Goal: Task Accomplishment & Management: Use online tool/utility

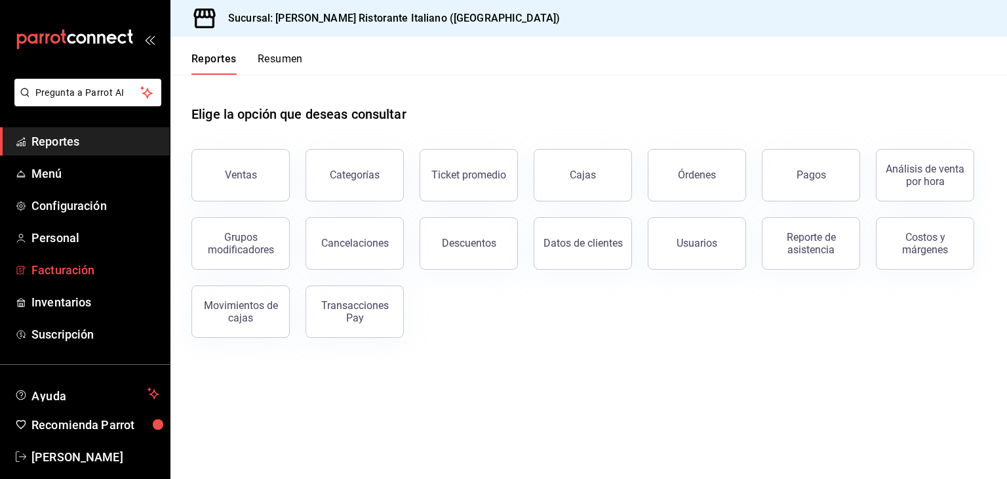
click at [91, 273] on span "Facturación" at bounding box center [95, 270] width 128 height 18
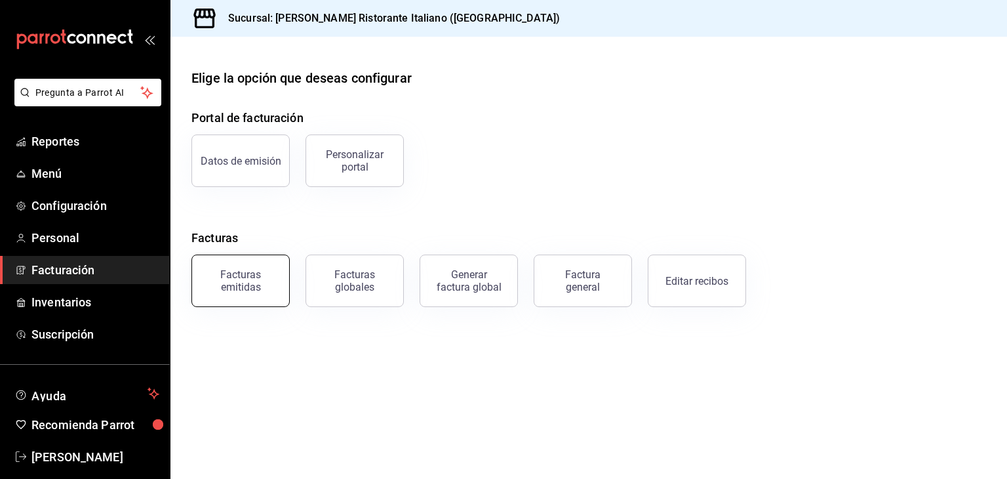
click at [243, 294] on button "Facturas emitidas" at bounding box center [240, 280] width 98 height 52
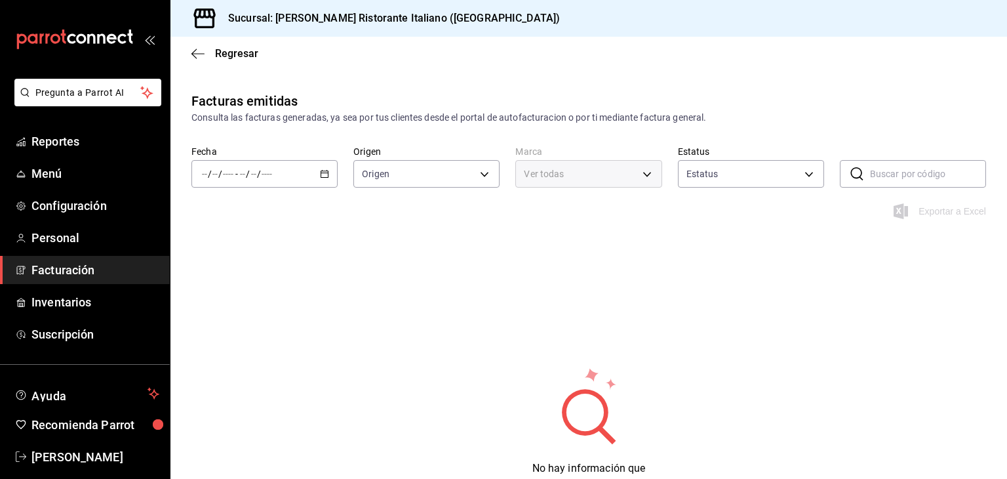
type input "ORDER_INVOICE,GENERAL_INVOICE"
type input "ACTIVE,PENDING_CANCELLATION,CANCELLED,PRE_CANCELLED"
click at [323, 171] on icon "button" at bounding box center [324, 173] width 9 height 9
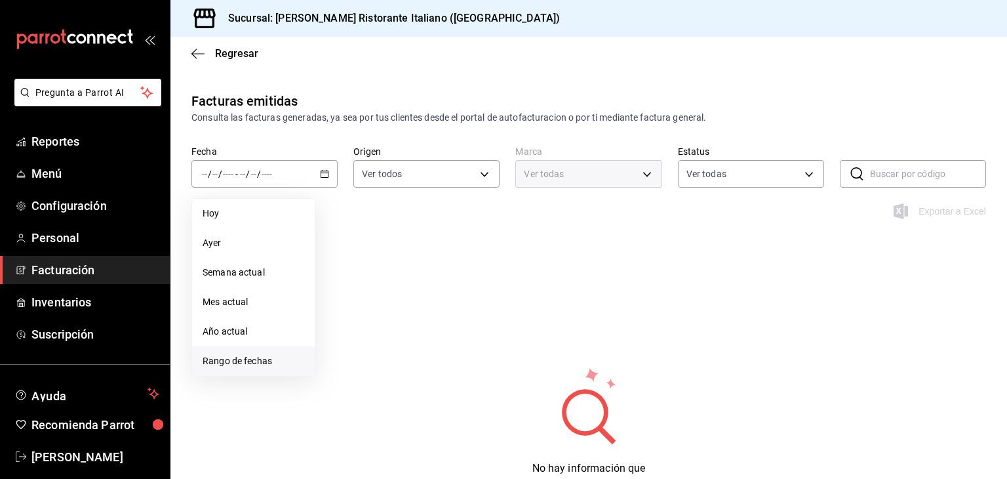
click at [224, 363] on span "Rango de fechas" at bounding box center [254, 361] width 102 height 14
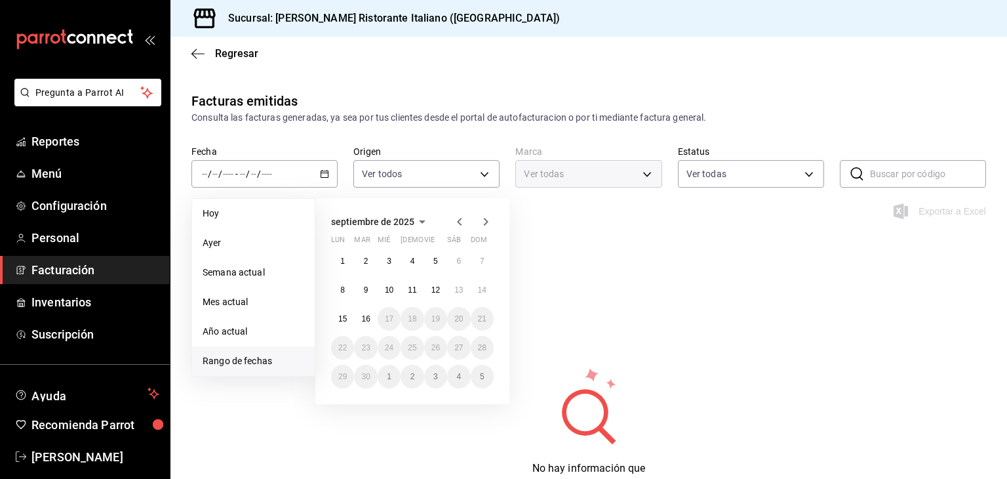
click at [459, 219] on icon "button" at bounding box center [459, 222] width 5 height 8
click at [435, 263] on abbr "1" at bounding box center [435, 260] width 5 height 9
click at [486, 381] on button "31" at bounding box center [482, 377] width 23 height 24
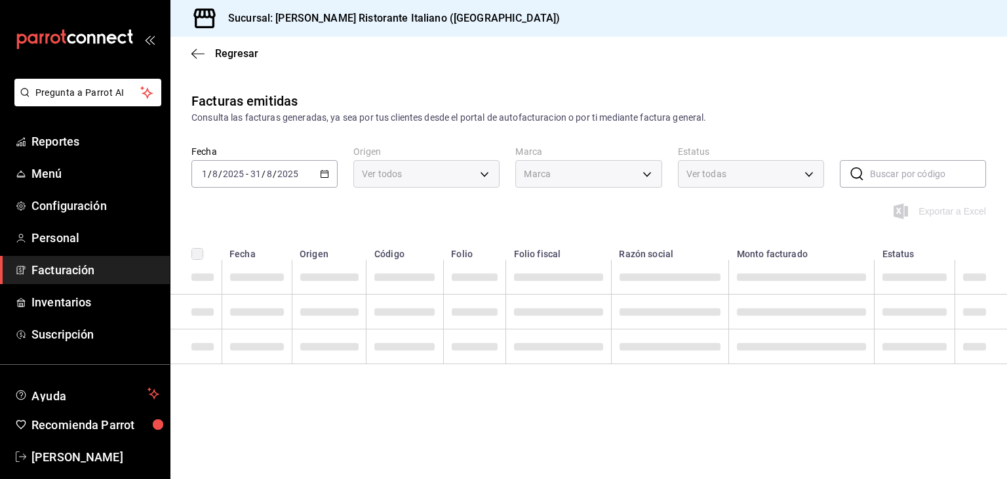
type input "cc944d3c-1805-43c1-9e3c-12384e1c3ced"
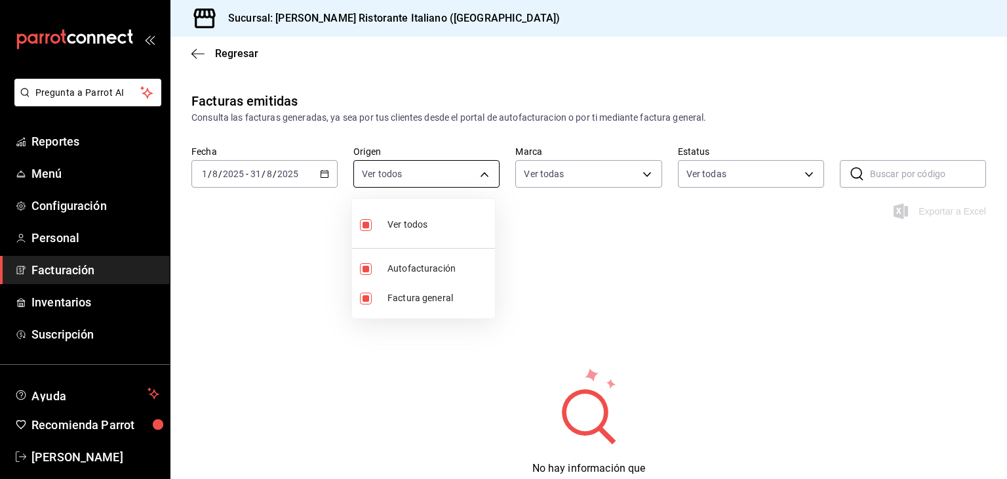
click at [484, 174] on body "Pregunta a Parrot AI Reportes Menú Configuración Personal Facturación Inventari…" at bounding box center [503, 239] width 1007 height 479
click at [484, 174] on div at bounding box center [503, 239] width 1007 height 479
click at [651, 184] on body "Pregunta a Parrot AI Reportes Menú Configuración Personal Facturación Inventari…" at bounding box center [503, 239] width 1007 height 479
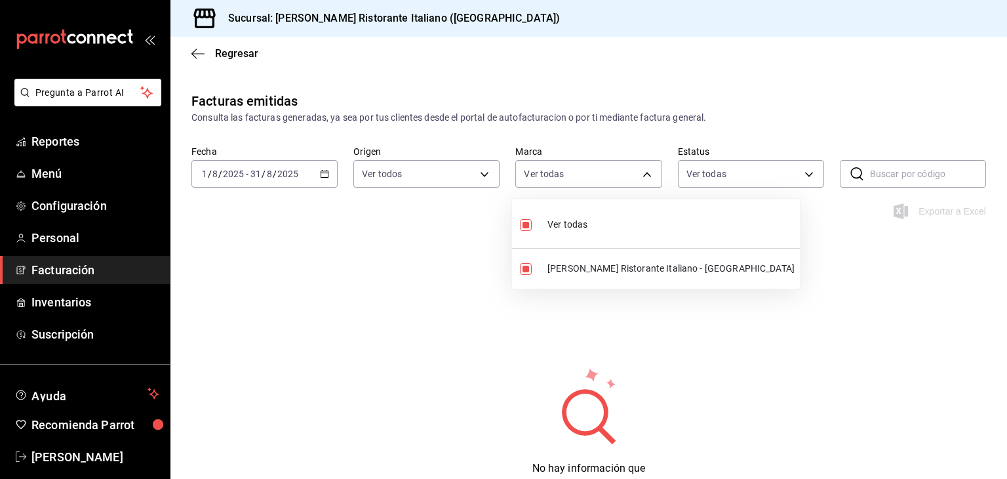
drag, startPoint x: 651, startPoint y: 184, endPoint x: 662, endPoint y: 186, distance: 11.3
click at [651, 185] on div at bounding box center [503, 239] width 1007 height 479
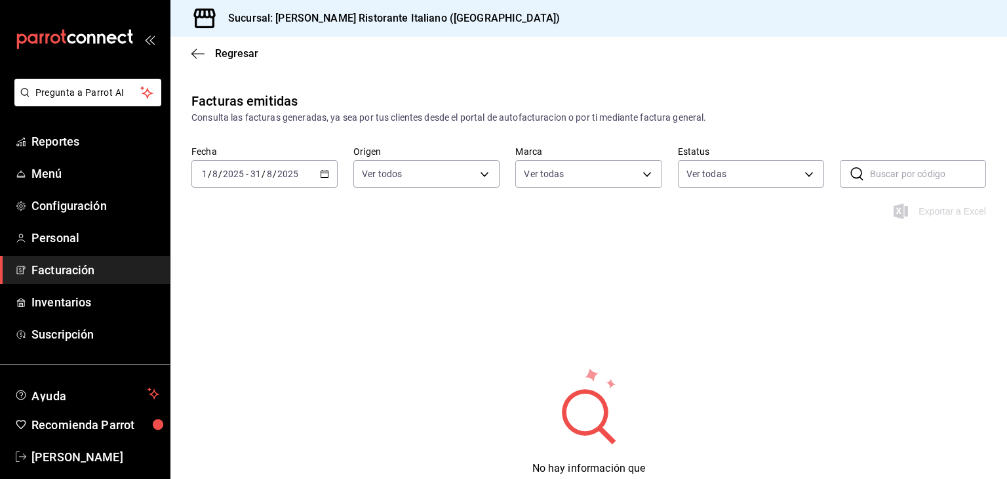
click at [325, 176] on icon "button" at bounding box center [324, 173] width 9 height 9
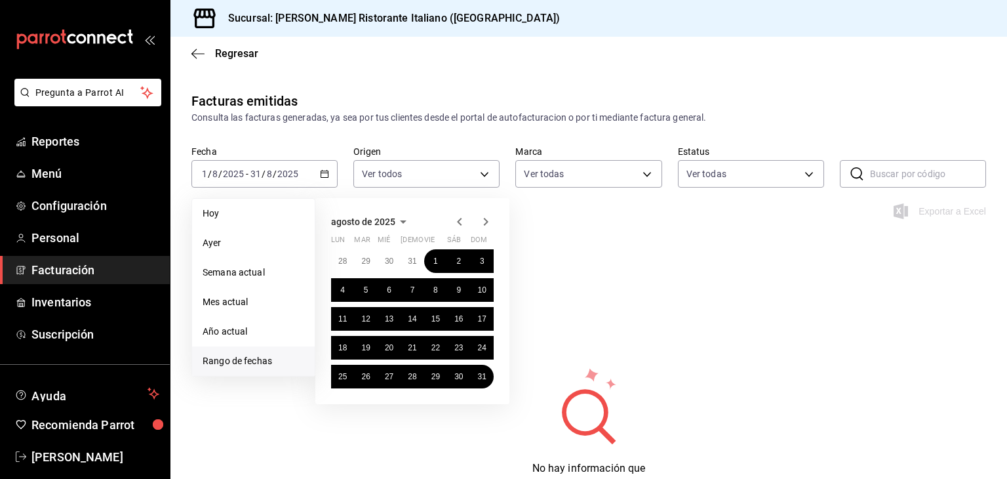
click at [601, 319] on div "Facturas emitidas Consulta las facturas generadas, ya sea por tus clientes desd…" at bounding box center [589, 317] width 837 height 453
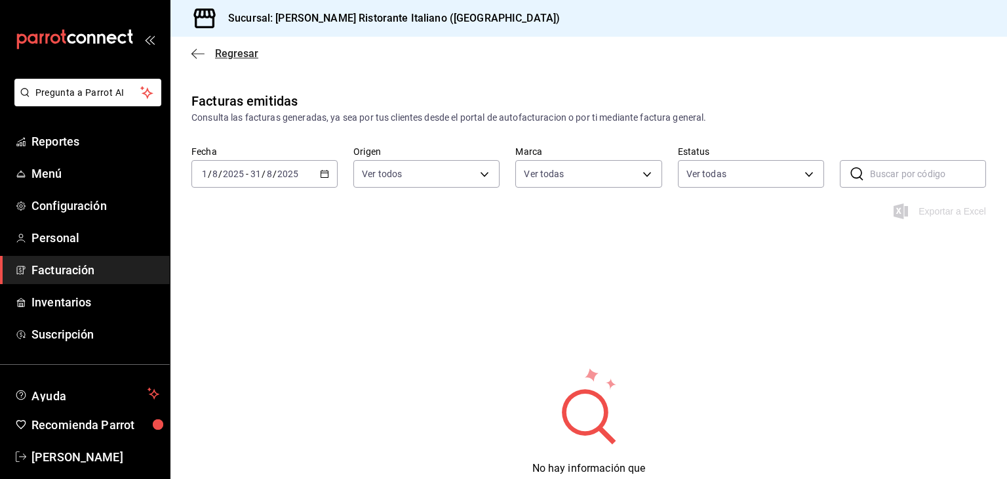
click at [217, 52] on span "Regresar" at bounding box center [236, 53] width 43 height 12
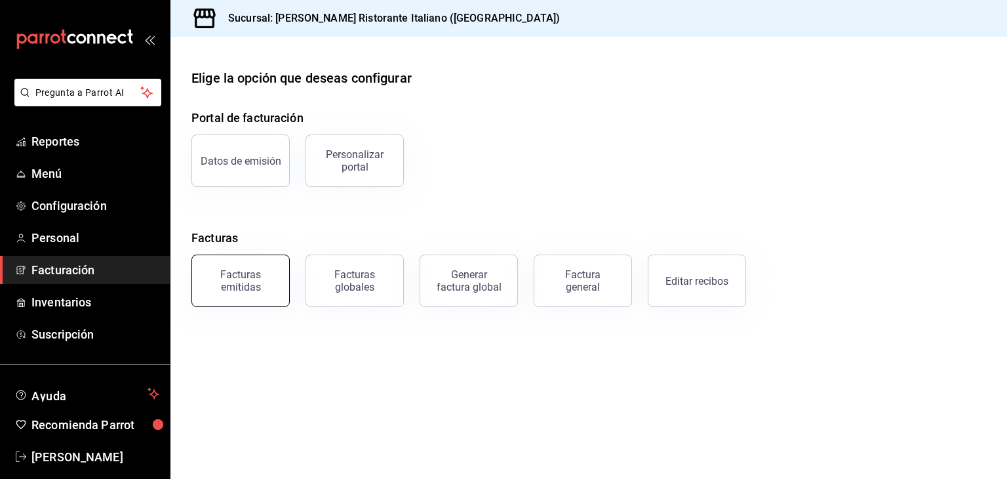
click at [253, 287] on div "Facturas emitidas" at bounding box center [240, 280] width 81 height 25
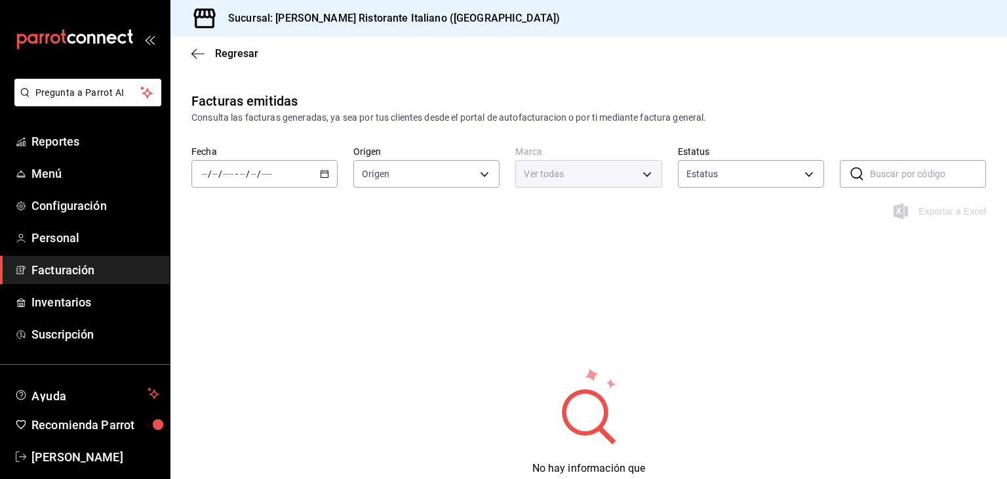
type input "ORDER_INVOICE,GENERAL_INVOICE"
type input "ACTIVE,PENDING_CANCELLATION,CANCELLED,PRE_CANCELLED"
type input "cc944d3c-1805-43c1-9e3c-12384e1c3ced"
click at [329, 176] on div "/ / - / /" at bounding box center [264, 174] width 146 height 28
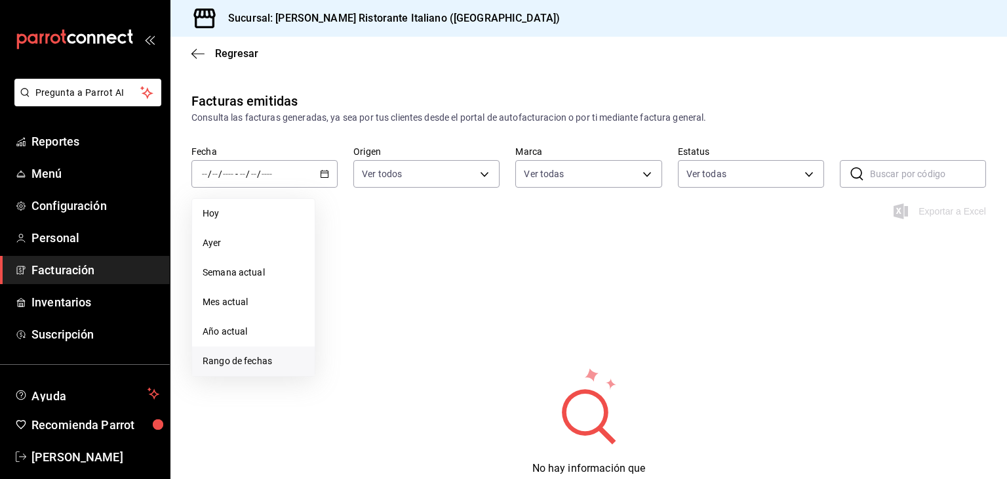
click at [265, 359] on span "Rango de fechas" at bounding box center [254, 361] width 102 height 14
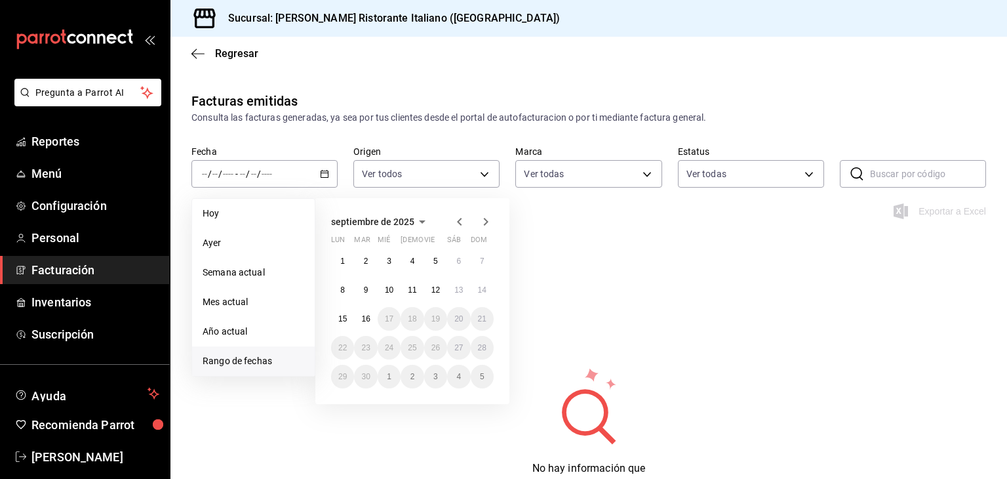
click at [456, 226] on icon "button" at bounding box center [460, 222] width 16 height 16
click at [443, 262] on button "1" at bounding box center [435, 261] width 23 height 24
click at [475, 378] on button "31" at bounding box center [482, 377] width 23 height 24
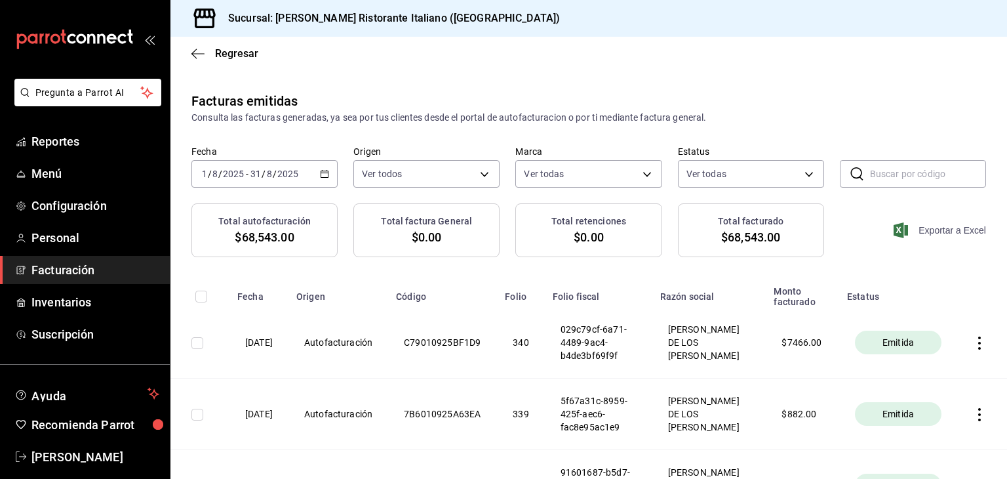
click at [930, 232] on span "Exportar a Excel" at bounding box center [942, 230] width 90 height 16
click at [249, 56] on span "Regresar" at bounding box center [236, 53] width 43 height 12
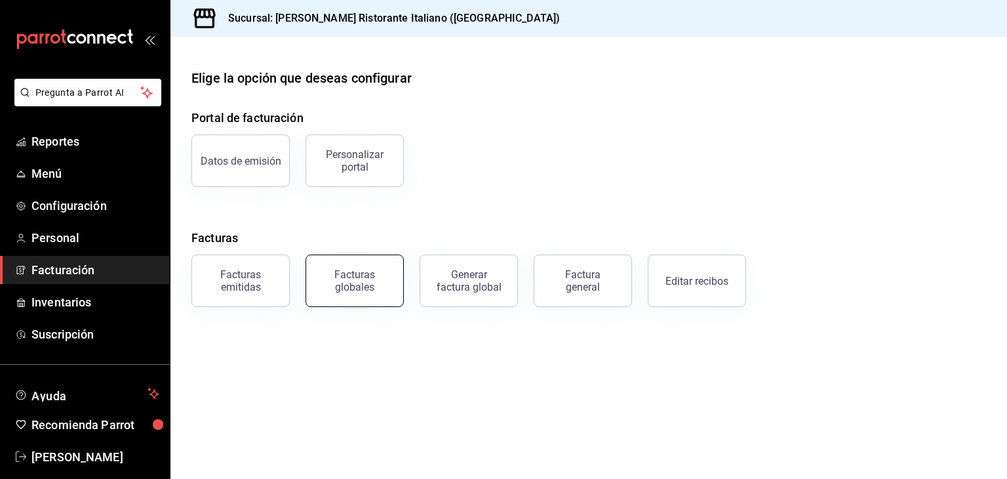
click at [357, 274] on div "Facturas globales" at bounding box center [354, 280] width 81 height 25
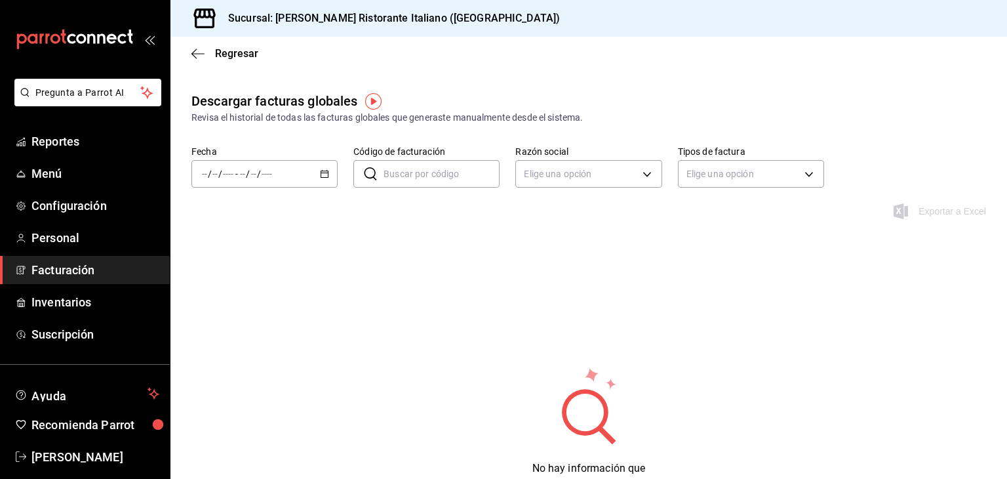
click at [321, 173] on \(Stroke\) "button" at bounding box center [324, 172] width 7 height 1
click at [256, 363] on span "Rango de fechas" at bounding box center [254, 361] width 102 height 14
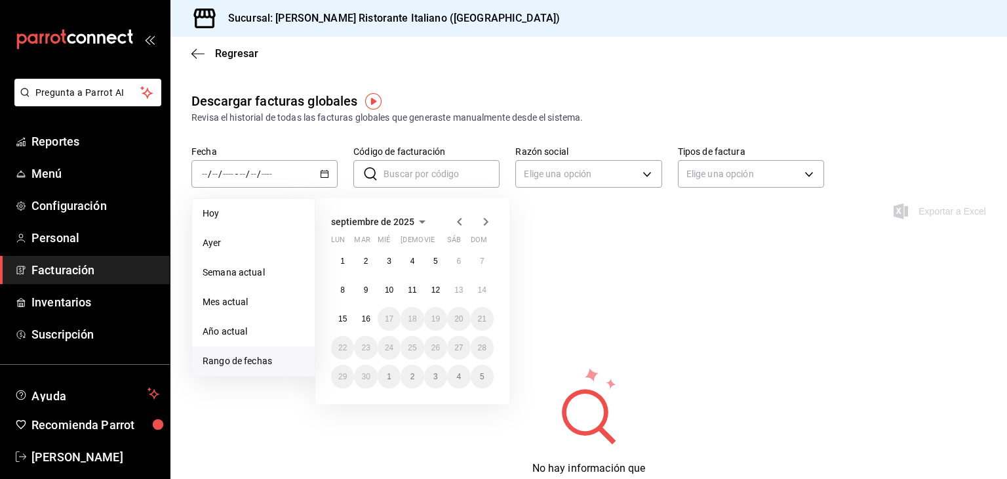
click at [456, 224] on icon "button" at bounding box center [460, 222] width 16 height 16
click at [435, 260] on abbr "1" at bounding box center [435, 260] width 5 height 9
click at [479, 377] on abbr "31" at bounding box center [482, 376] width 9 height 9
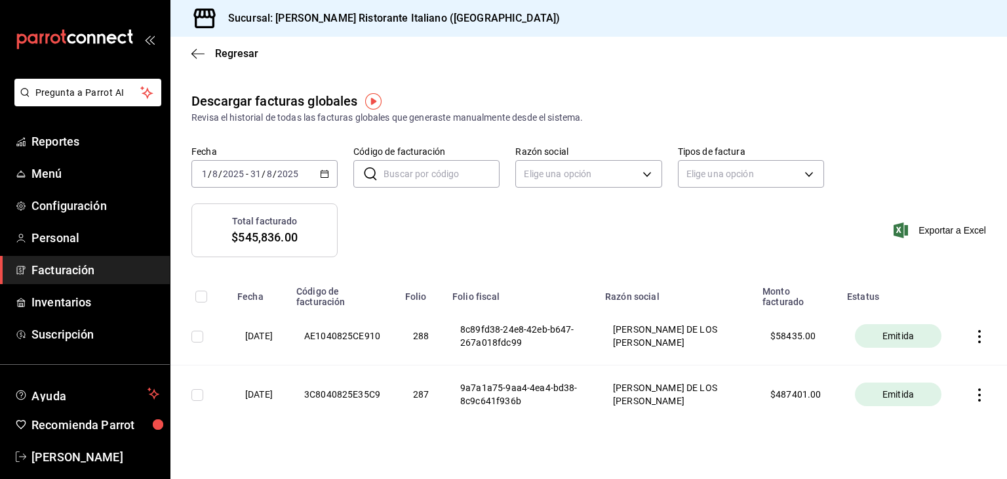
click at [324, 173] on \(Stroke\) "button" at bounding box center [324, 172] width 7 height 1
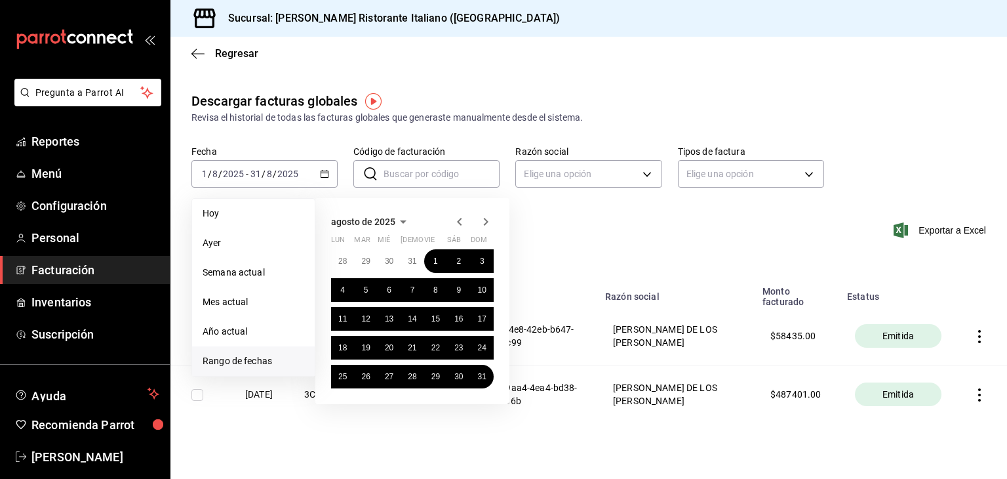
click at [482, 222] on icon "button" at bounding box center [486, 222] width 16 height 16
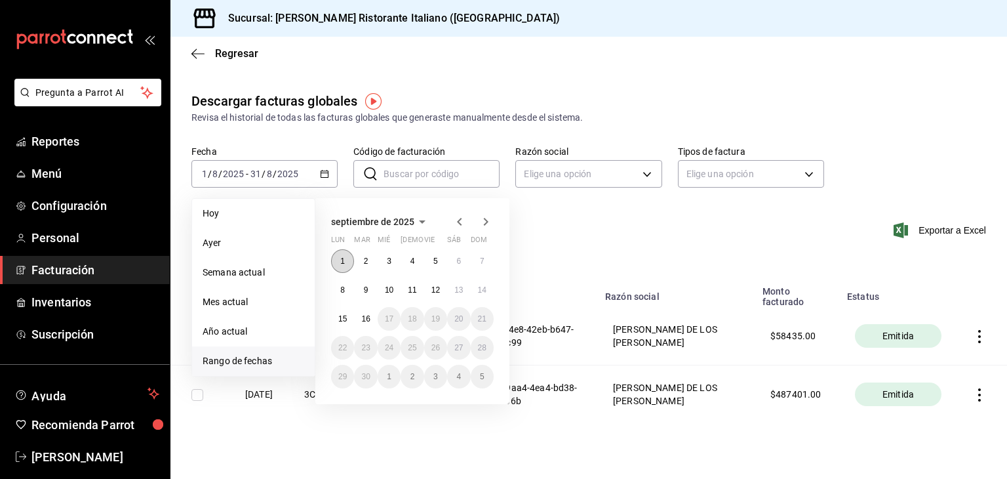
click at [344, 261] on abbr "1" at bounding box center [342, 260] width 5 height 9
click at [369, 263] on button "2" at bounding box center [365, 261] width 23 height 24
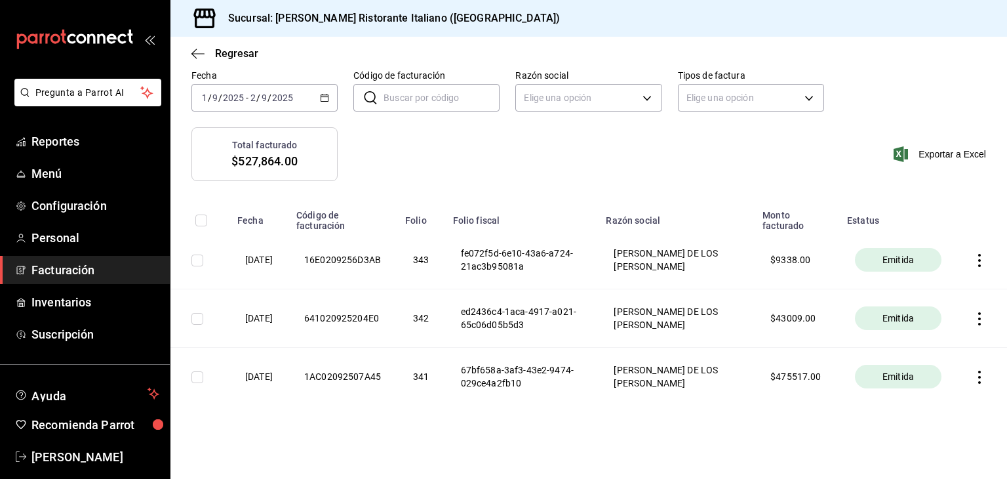
scroll to position [77, 0]
click at [928, 158] on span "Exportar a Excel" at bounding box center [942, 154] width 90 height 16
